Goal: Find specific page/section

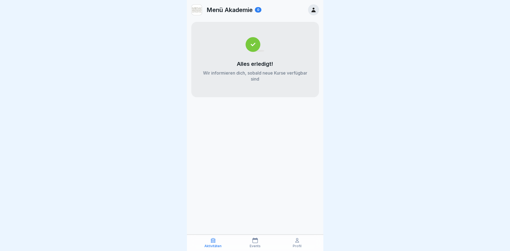
click at [293, 243] on div "Profil" at bounding box center [297, 242] width 39 height 10
click at [259, 244] on p "Events" at bounding box center [255, 246] width 11 height 4
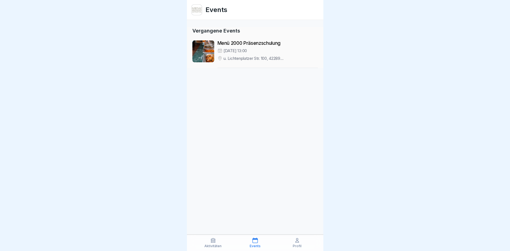
click at [303, 244] on div "Profil" at bounding box center [297, 242] width 39 height 10
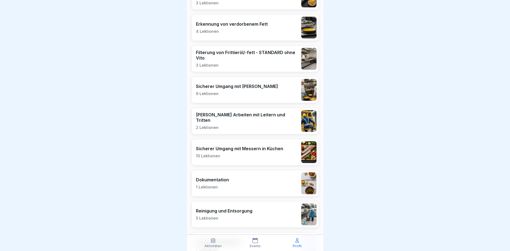
scroll to position [360, 0]
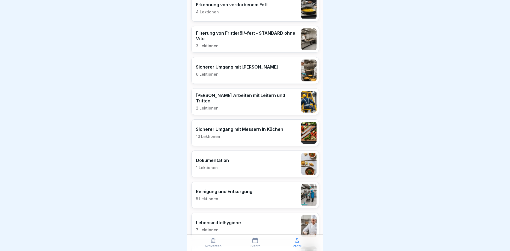
click at [216, 240] on div "Aktivitäten" at bounding box center [212, 242] width 39 height 10
